Goal: Transaction & Acquisition: Purchase product/service

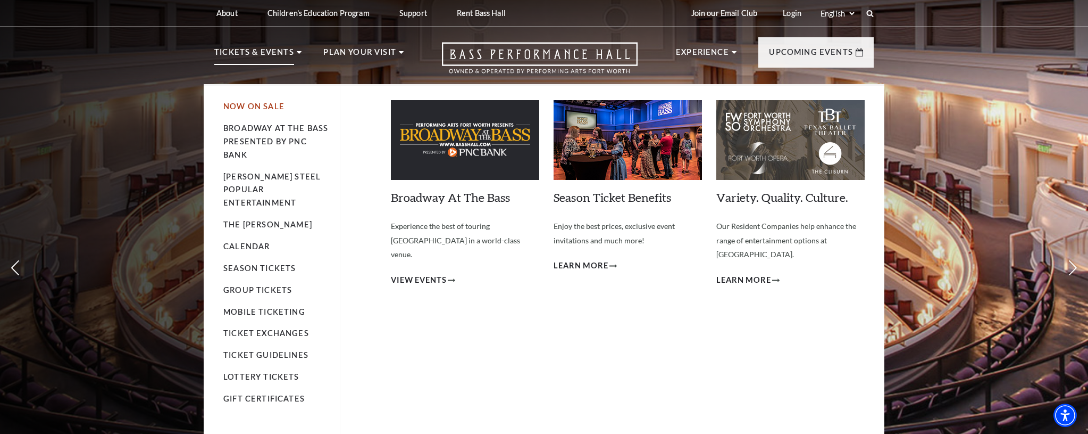
click at [242, 107] on link "Now On Sale" at bounding box center [253, 106] width 61 height 9
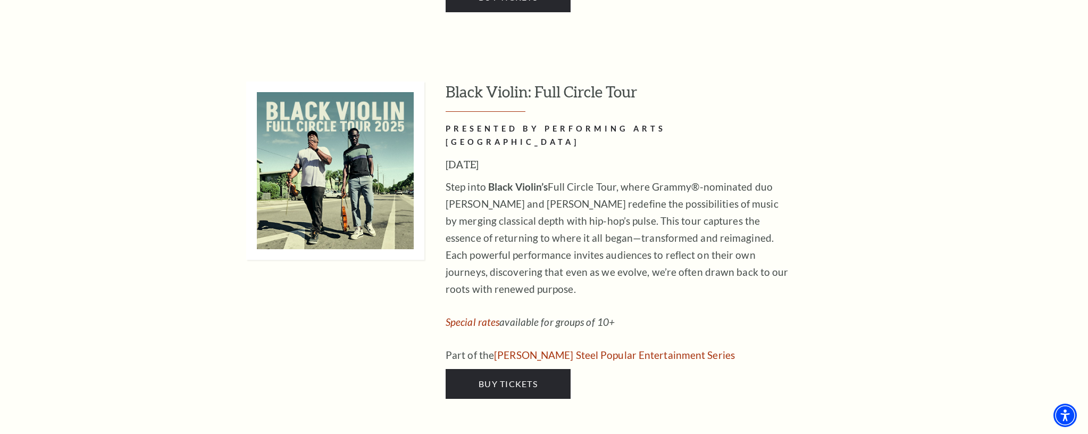
scroll to position [3270, 0]
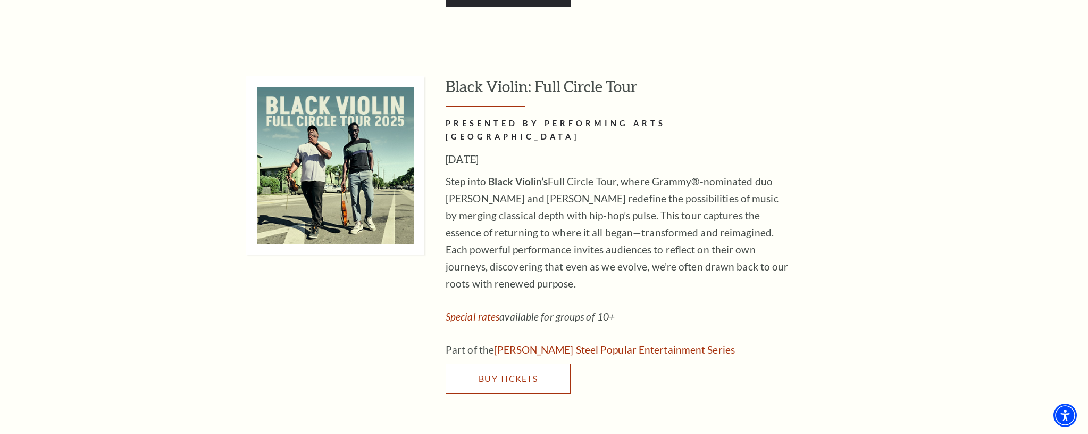
click at [555, 363] on link "Buy Tickets" at bounding box center [508, 378] width 125 height 30
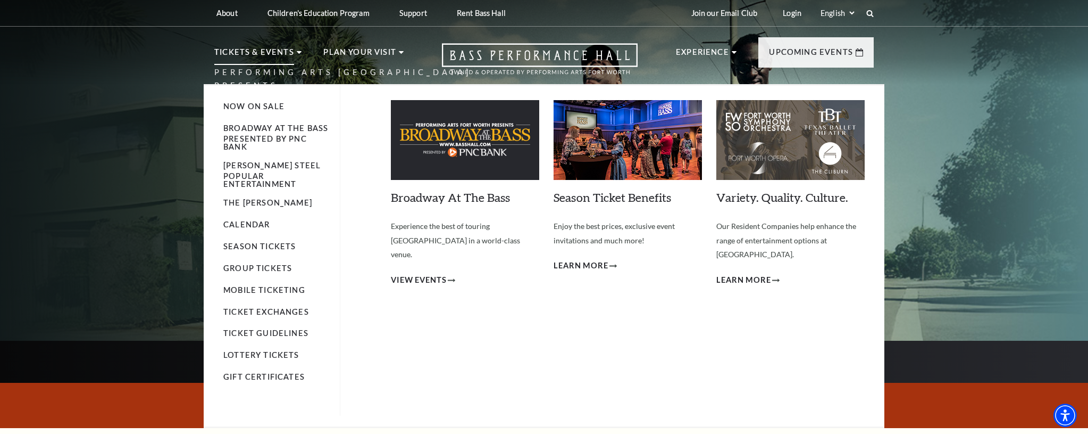
click at [259, 54] on p "Tickets & Events" at bounding box center [254, 55] width 80 height 19
click at [238, 108] on link "Now On Sale" at bounding box center [253, 106] width 61 height 9
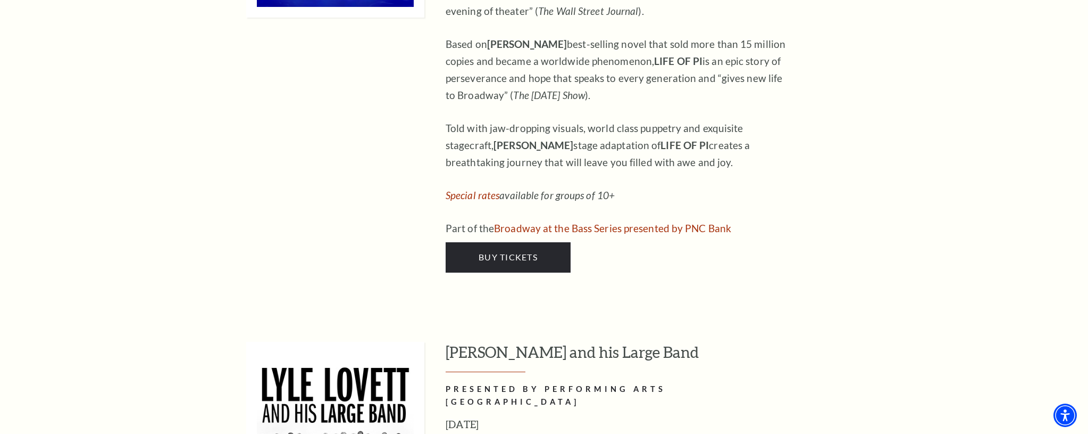
scroll to position [1521, 0]
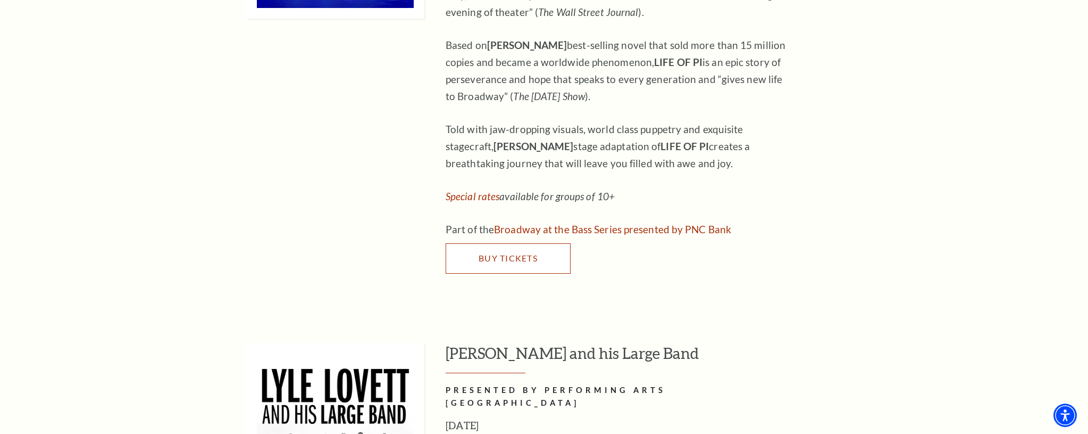
drag, startPoint x: 473, startPoint y: 231, endPoint x: 461, endPoint y: 227, distance: 12.3
click at [472, 243] on link "Buy Tickets" at bounding box center [508, 258] width 125 height 30
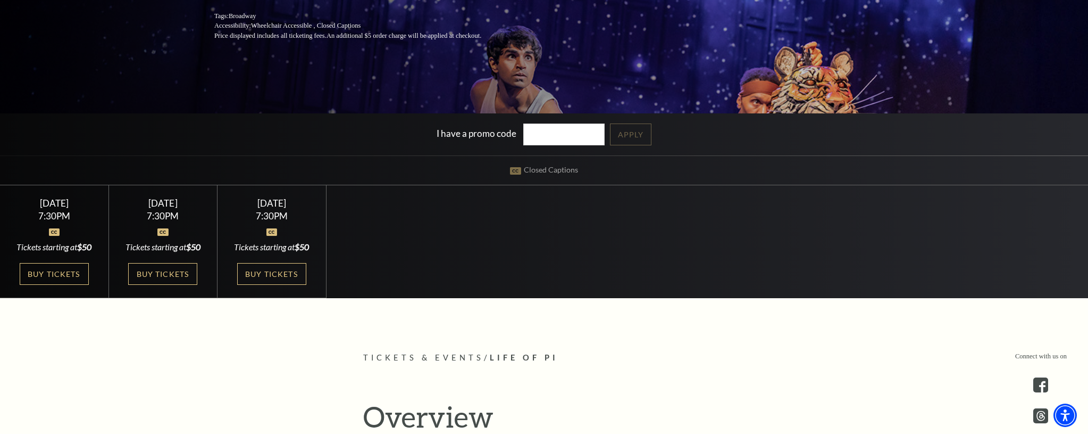
scroll to position [244, 0]
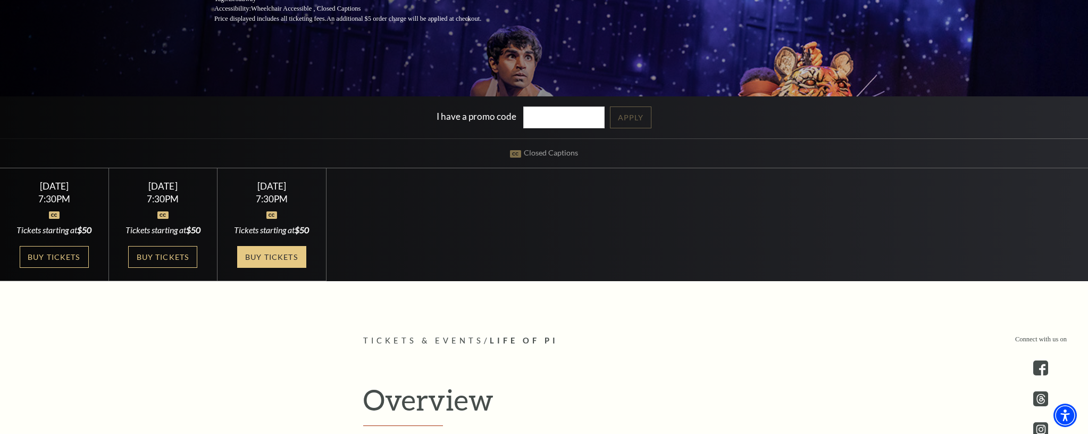
click at [297, 265] on link "Buy Tickets" at bounding box center [271, 257] width 69 height 22
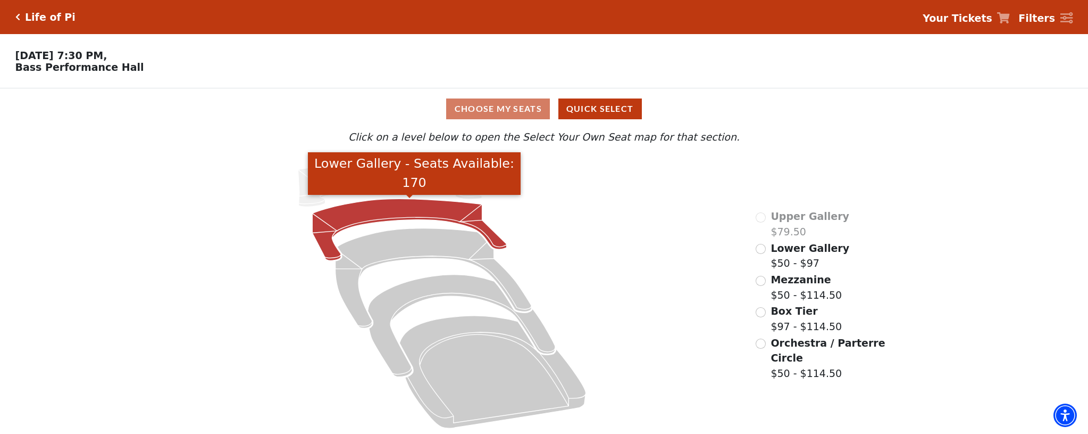
click at [427, 211] on icon "Lower Gallery - Seats Available: 170" at bounding box center [409, 230] width 195 height 62
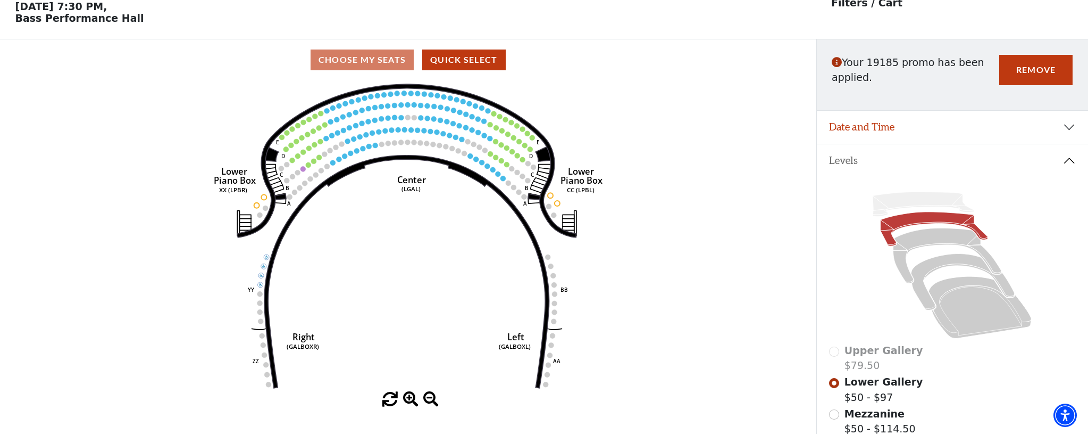
scroll to position [49, 0]
click at [1041, 69] on button "Remove" at bounding box center [1036, 69] width 73 height 30
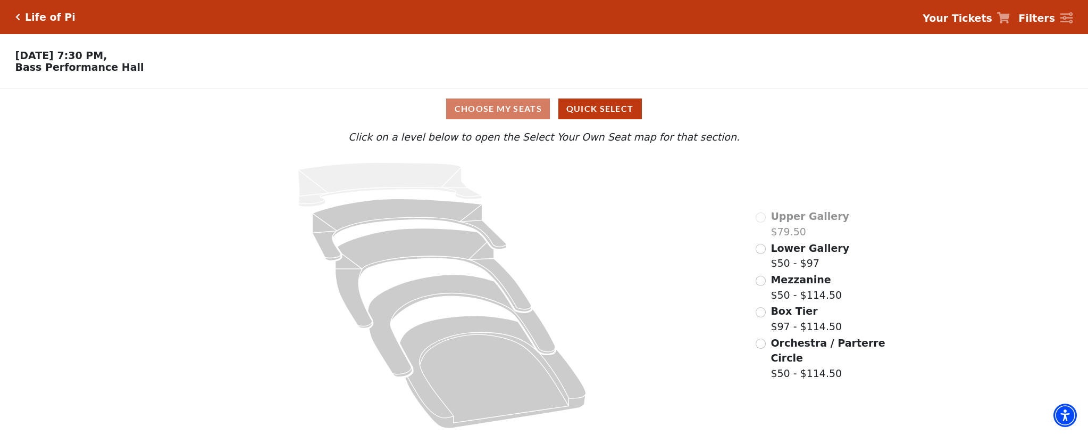
drag, startPoint x: 21, startPoint y: 15, endPoint x: 15, endPoint y: 15, distance: 5.9
click at [20, 15] on div "Life of Pi" at bounding box center [47, 17] width 55 height 12
click at [15, 15] on icon "Click here to go back to filters" at bounding box center [17, 16] width 5 height 7
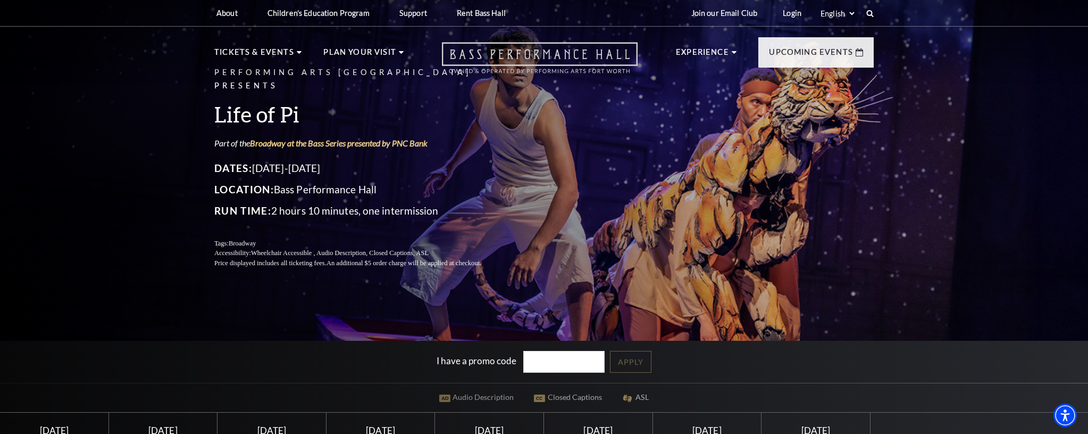
click at [554, 60] on icon at bounding box center [540, 57] width 196 height 31
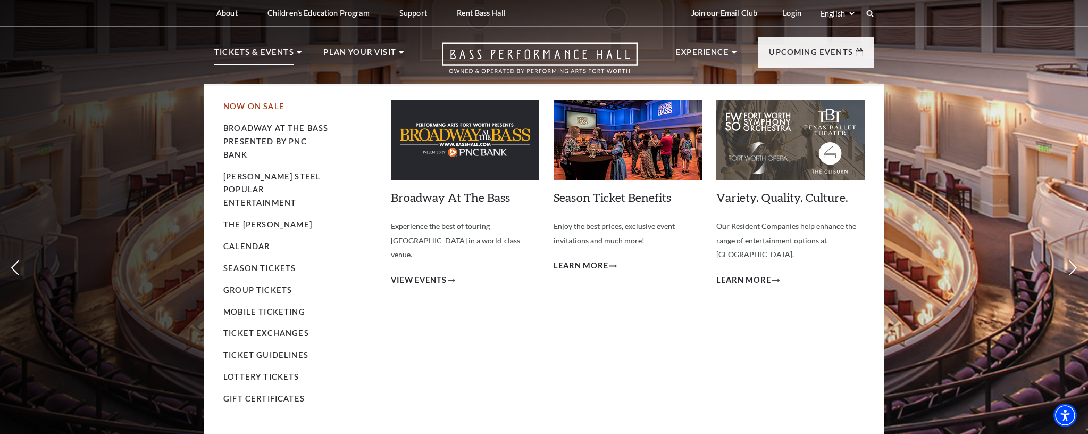
drag, startPoint x: 236, startPoint y: 106, endPoint x: 230, endPoint y: 109, distance: 6.9
click at [236, 106] on link "Now On Sale" at bounding box center [253, 106] width 61 height 9
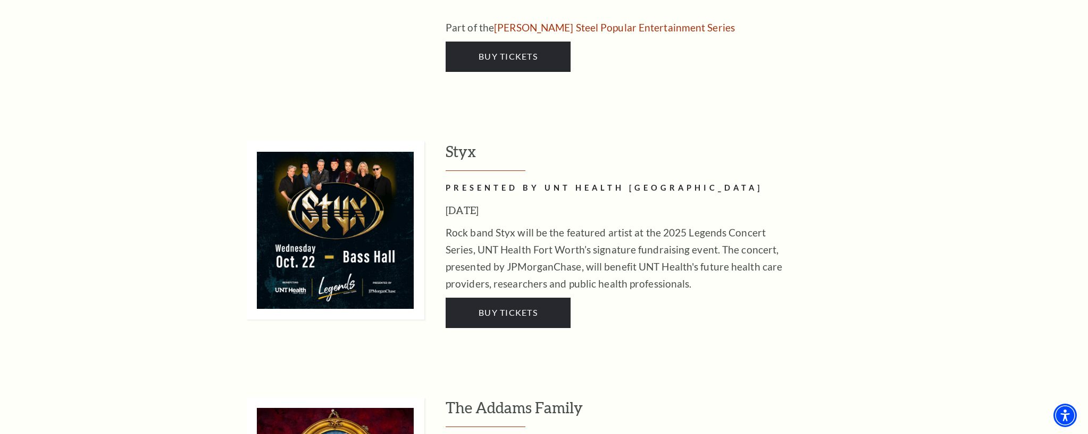
scroll to position [2063, 0]
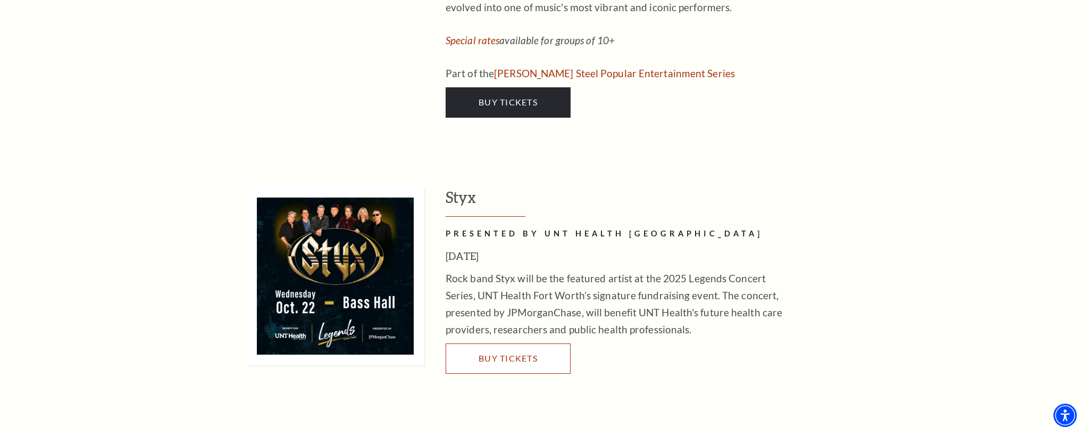
click at [500, 353] on span "Buy Tickets" at bounding box center [508, 358] width 59 height 10
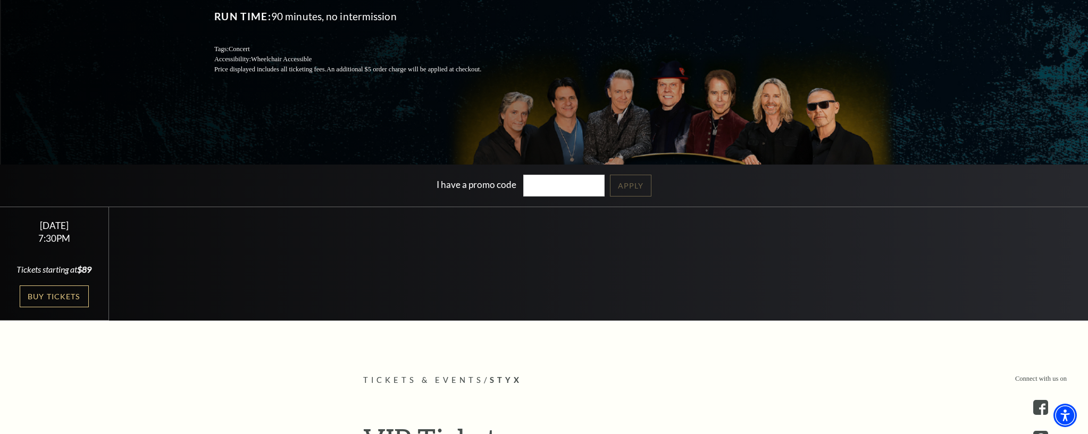
scroll to position [182, 0]
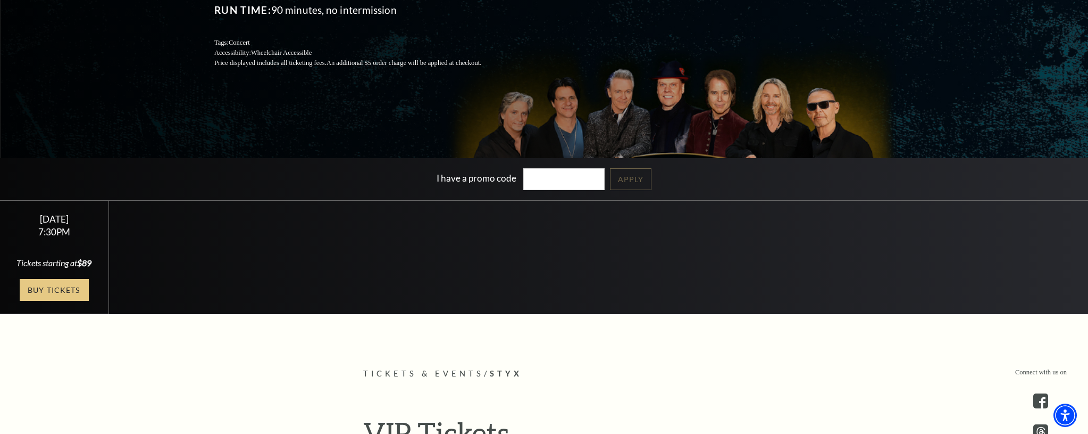
click at [65, 301] on link "Buy Tickets" at bounding box center [54, 290] width 69 height 22
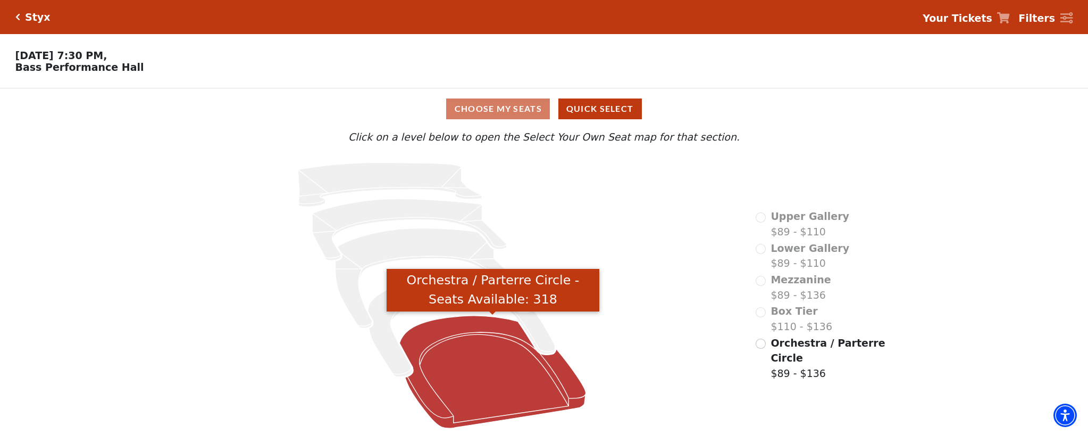
click at [507, 354] on icon "Orchestra / Parterre Circle - Seats Available: 318" at bounding box center [493, 371] width 186 height 112
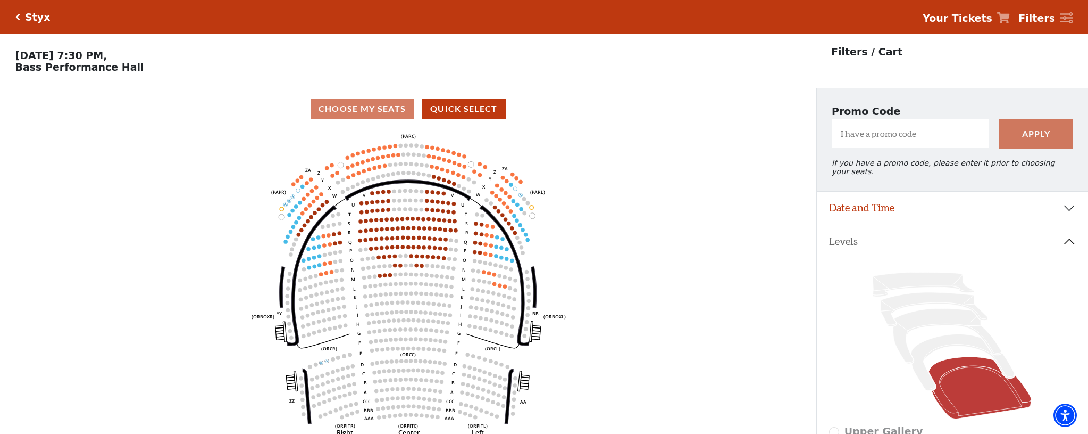
click at [18, 17] on icon "Click here to go back to filters" at bounding box center [17, 16] width 5 height 7
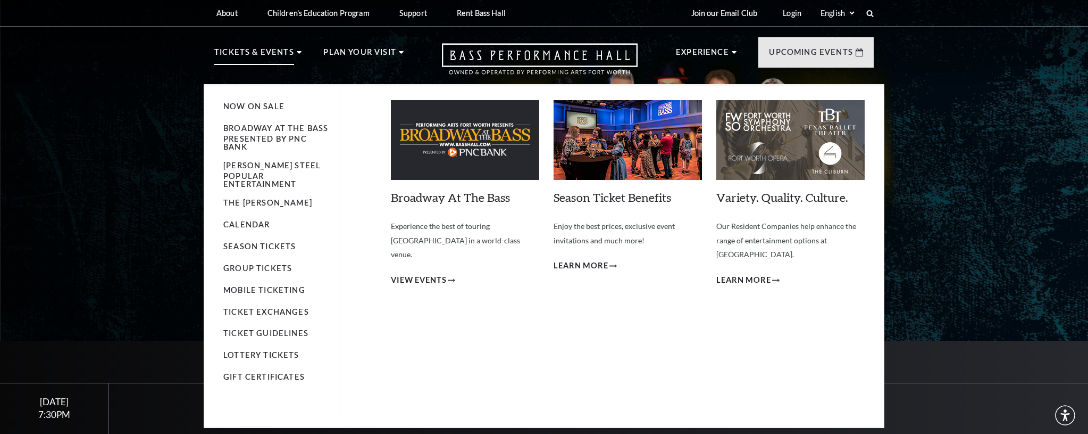
scroll to position [1, 0]
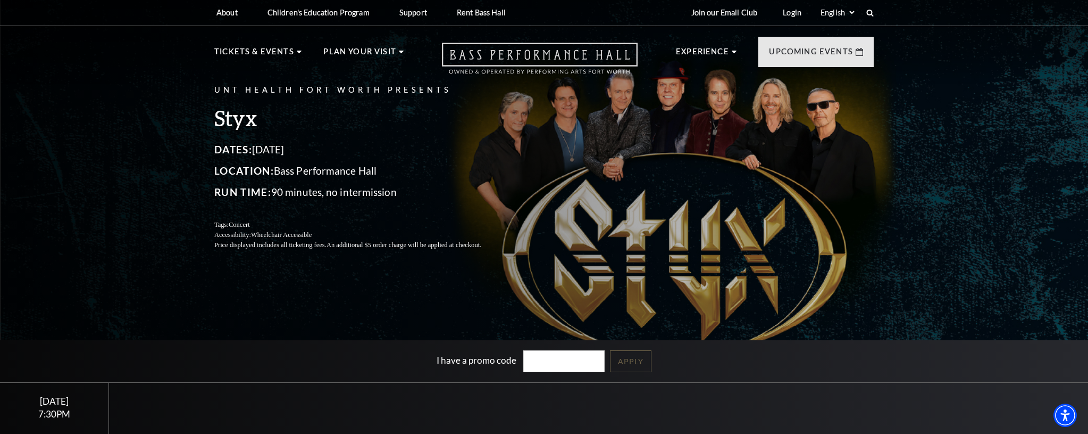
click at [451, 60] on icon at bounding box center [540, 58] width 196 height 31
